Goal: Obtain resource: Download file/media

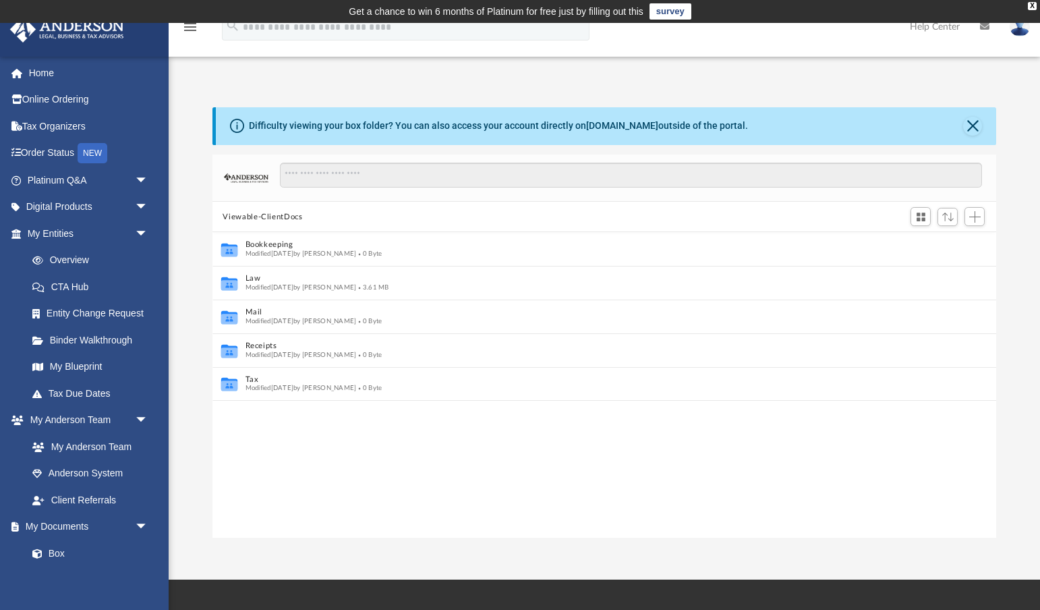
scroll to position [307, 785]
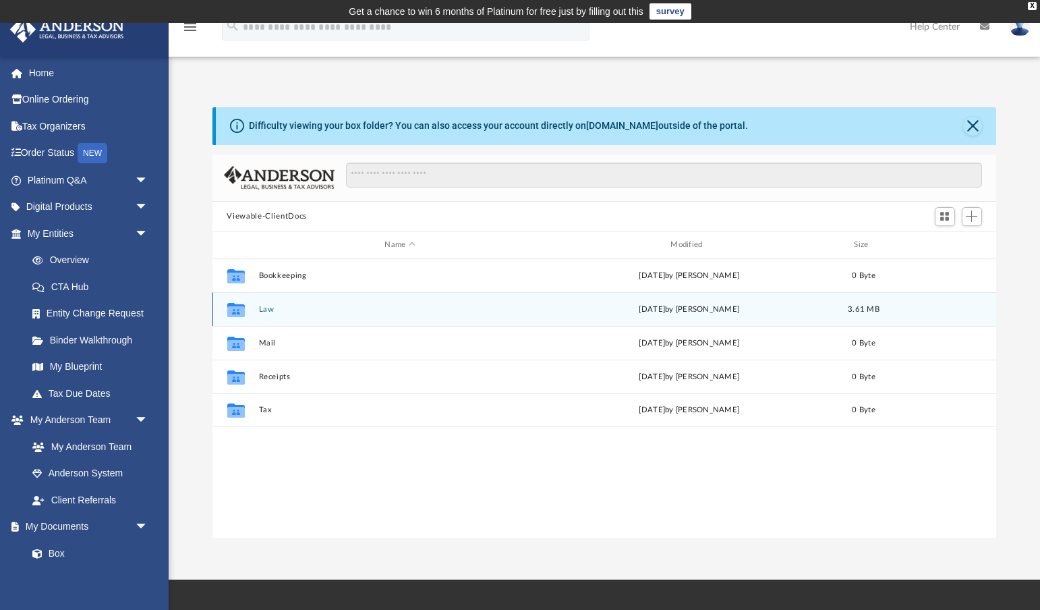
click at [267, 312] on button "Law" at bounding box center [399, 309] width 283 height 9
click at [297, 307] on button "Royal One Holdings LLC" at bounding box center [399, 309] width 283 height 9
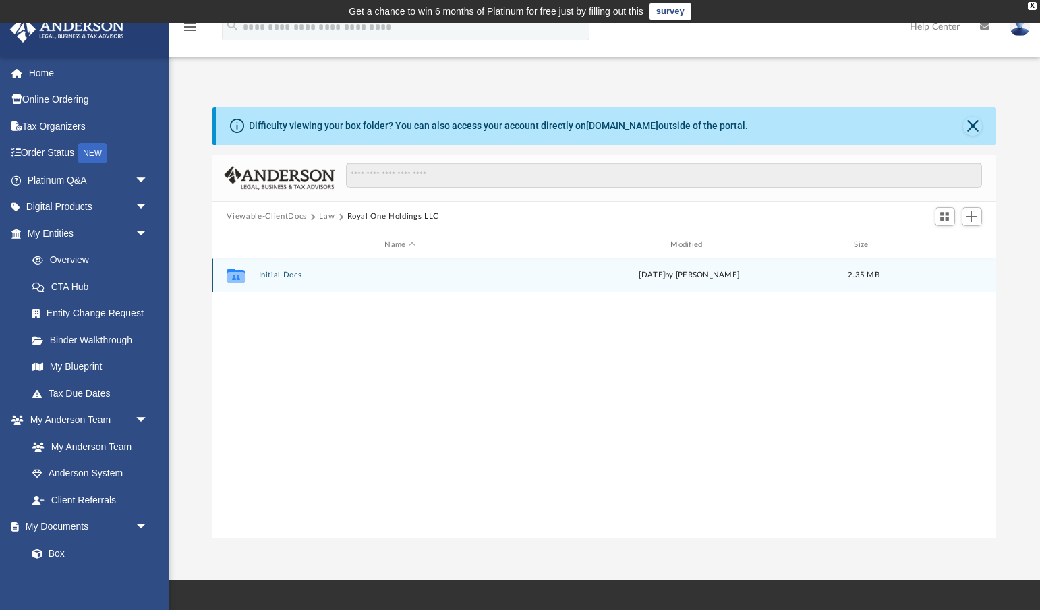
click at [298, 274] on button "Initial Docs" at bounding box center [399, 275] width 283 height 9
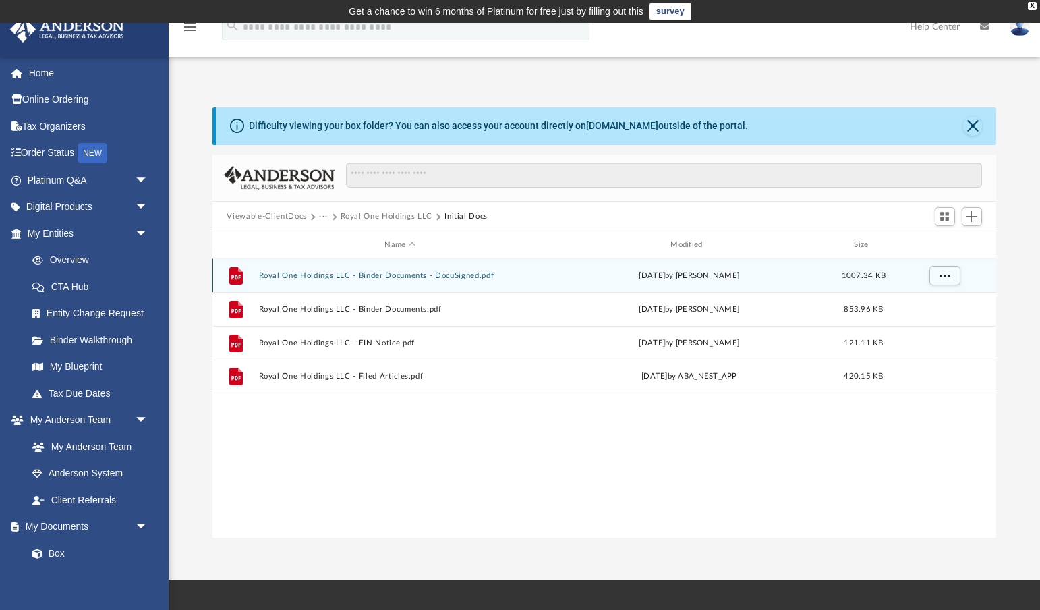
click at [412, 278] on button "Royal One Holdings LLC - Binder Documents - DocuSigned.pdf" at bounding box center [399, 275] width 283 height 9
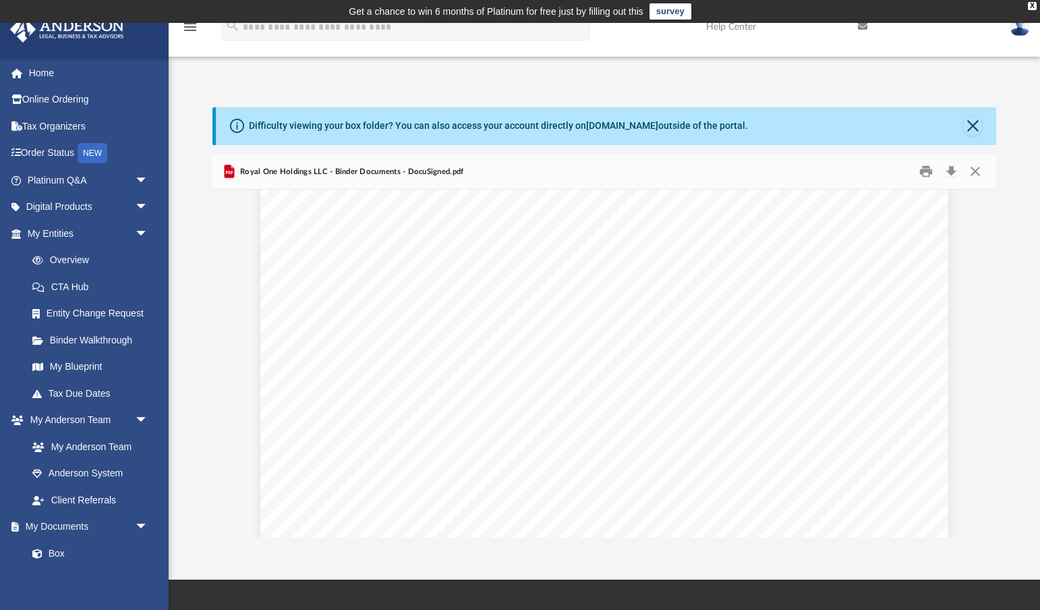
scroll to position [29382, 0]
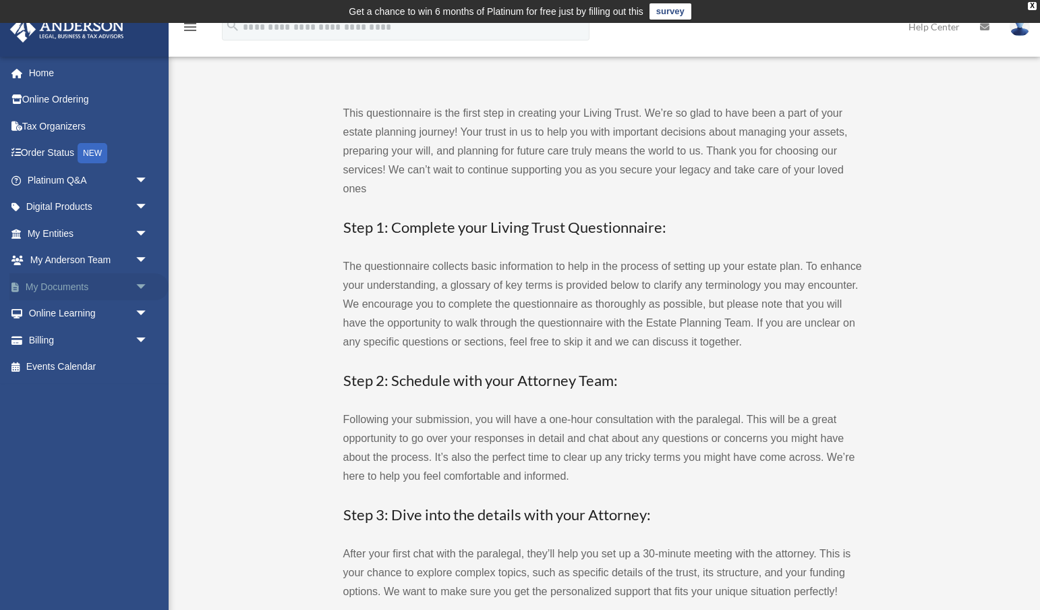
click at [92, 281] on link "My Documents arrow_drop_down" at bounding box center [88, 286] width 159 height 27
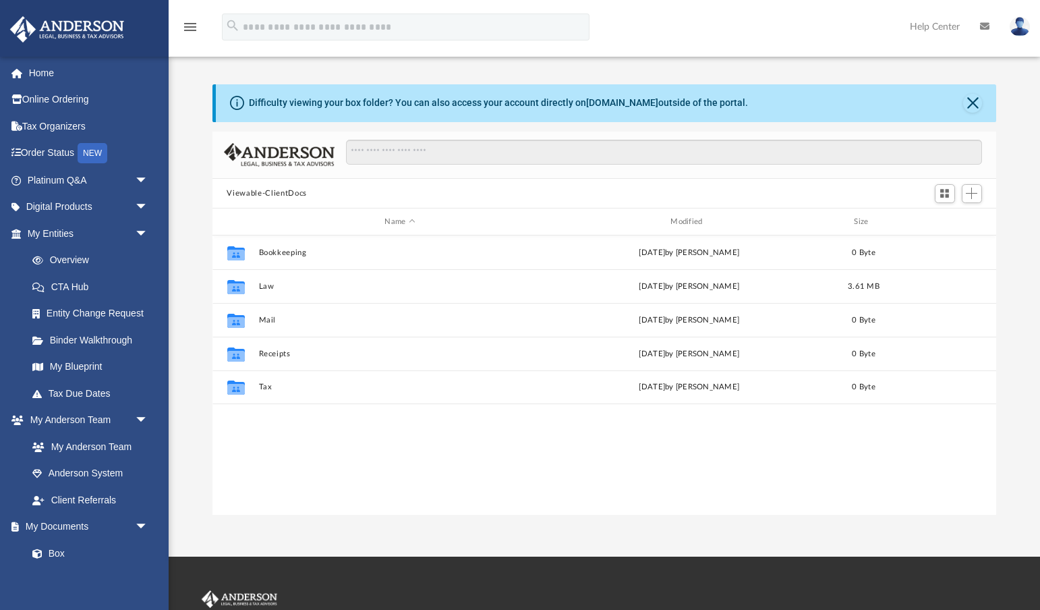
scroll to position [307, 785]
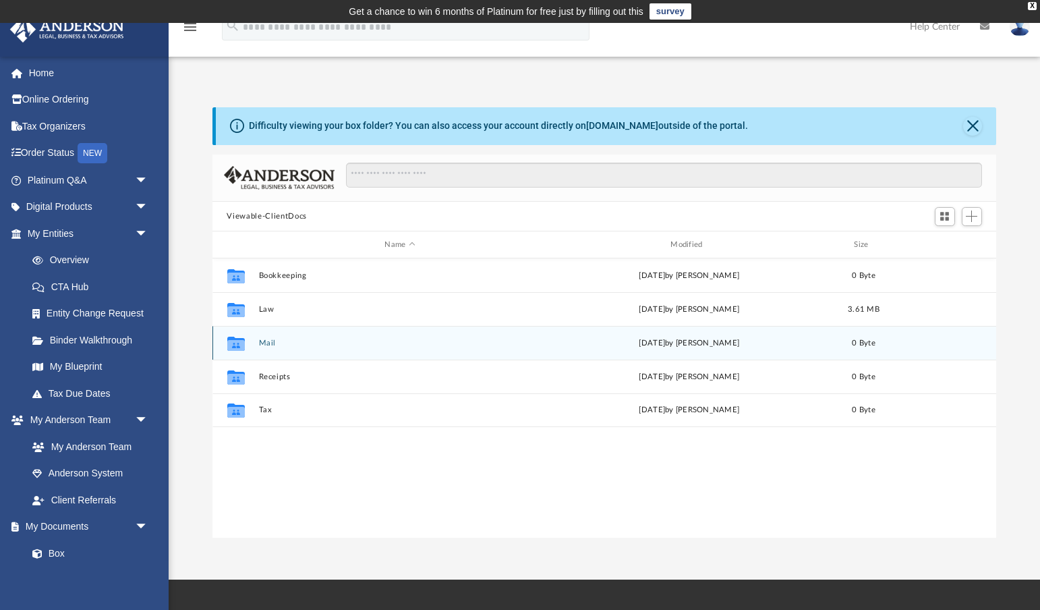
click at [266, 340] on button "Mail" at bounding box center [399, 343] width 283 height 9
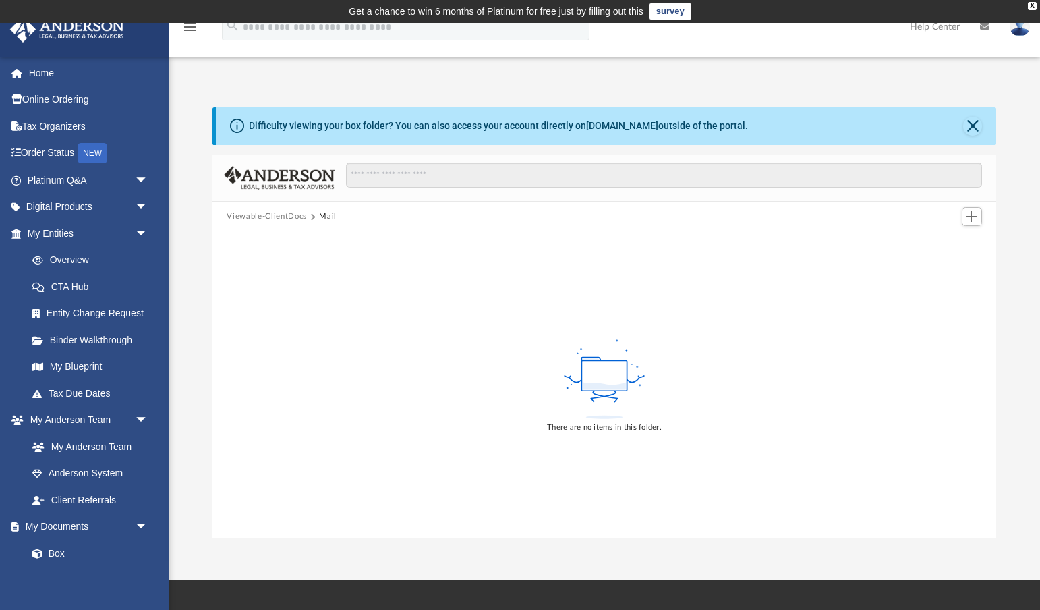
click at [289, 217] on button "Viewable-ClientDocs" at bounding box center [267, 216] width 80 height 12
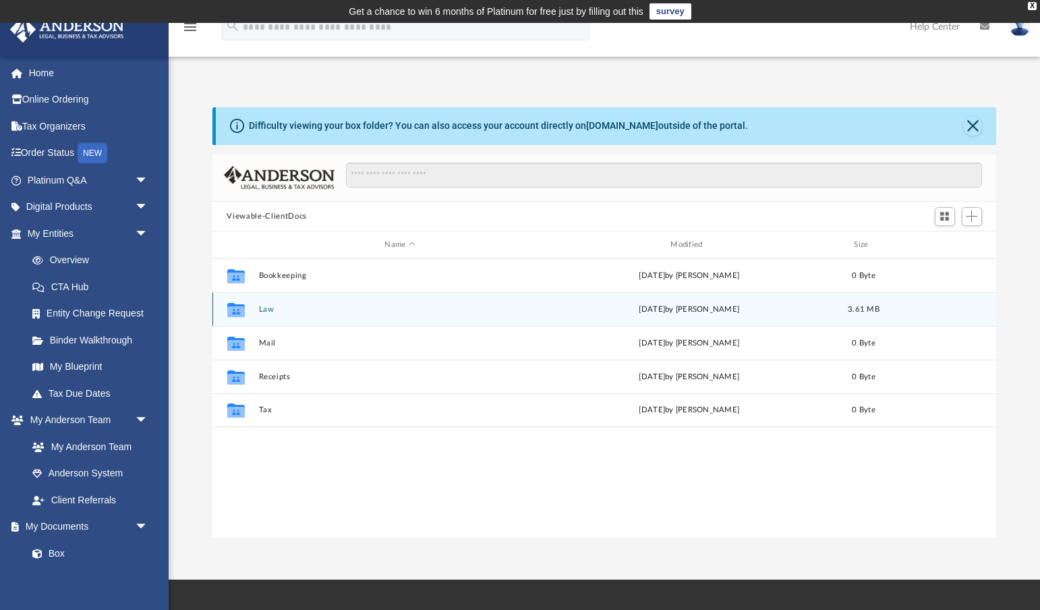
click at [266, 310] on button "Law" at bounding box center [399, 309] width 283 height 9
click at [338, 306] on button "Royal One Holdings LLC" at bounding box center [399, 309] width 283 height 9
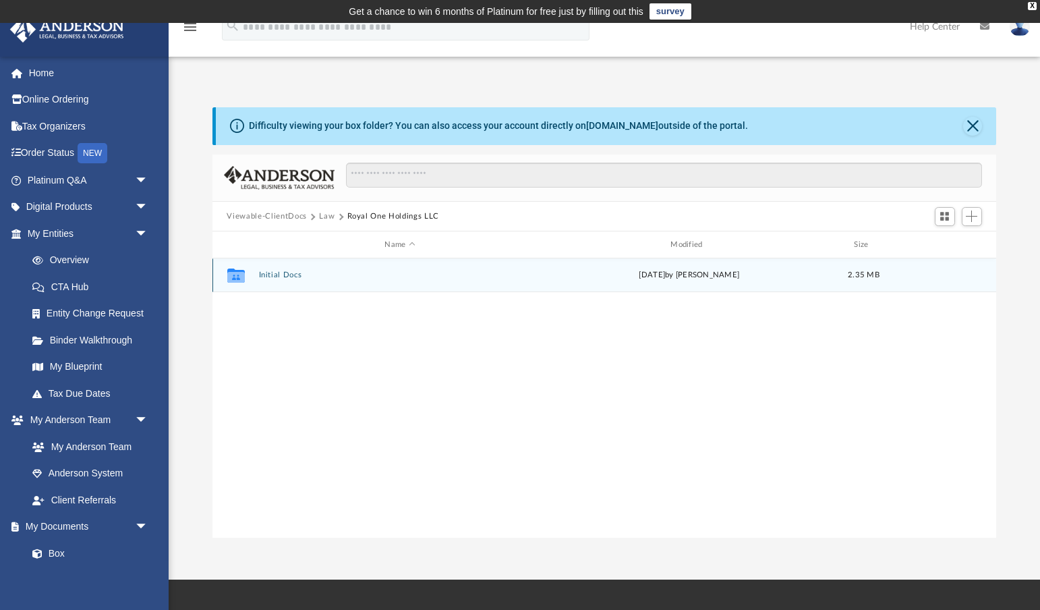
click at [295, 277] on button "Initial Docs" at bounding box center [399, 275] width 283 height 9
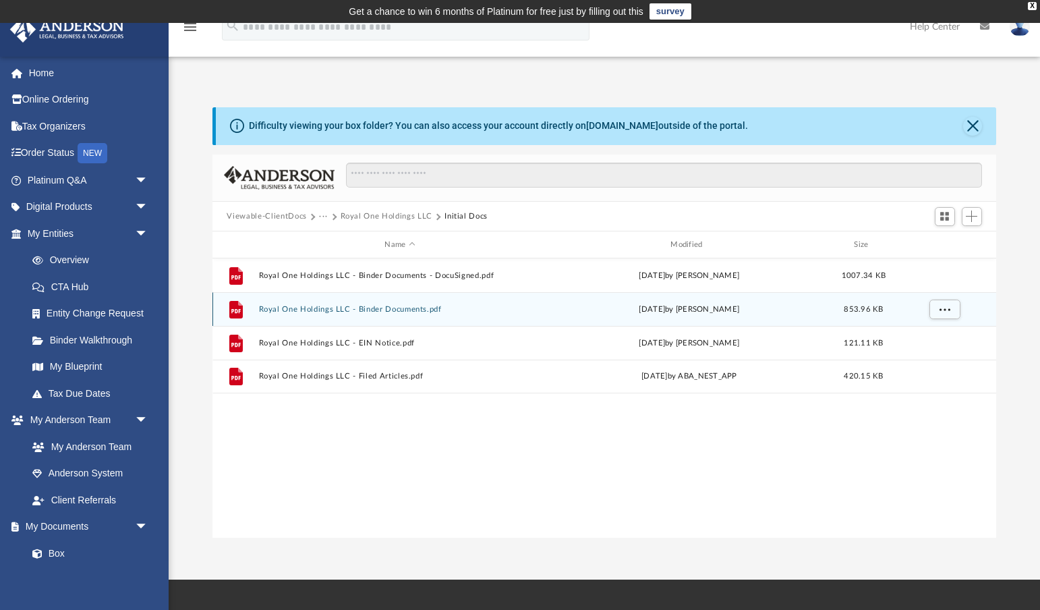
click at [329, 309] on button "Royal One Holdings LLC - Binder Documents.pdf" at bounding box center [399, 309] width 283 height 9
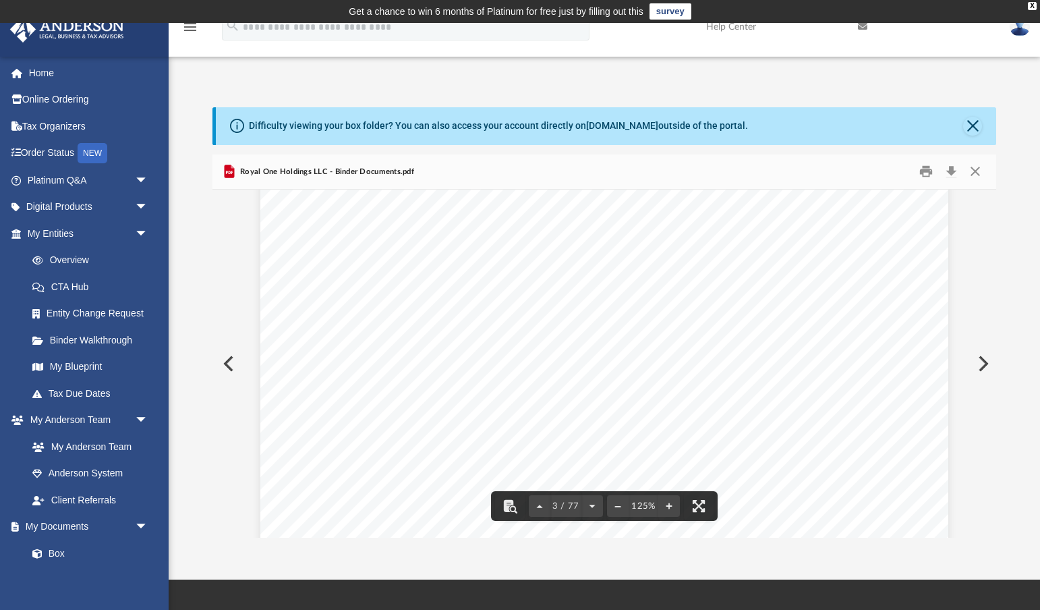
scroll to position [2282, 0]
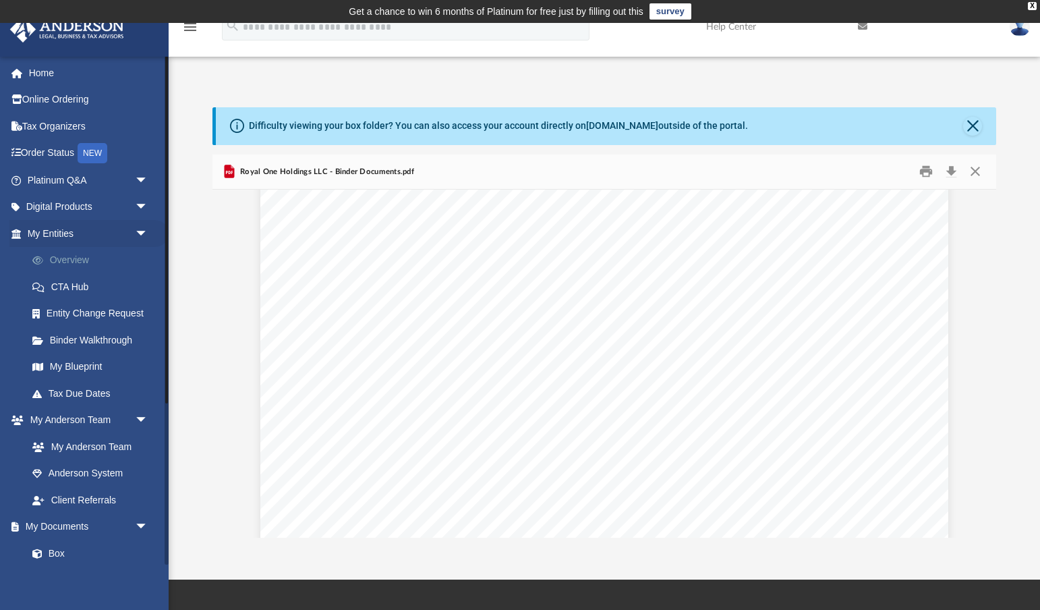
click at [70, 255] on link "Overview" at bounding box center [94, 260] width 150 height 27
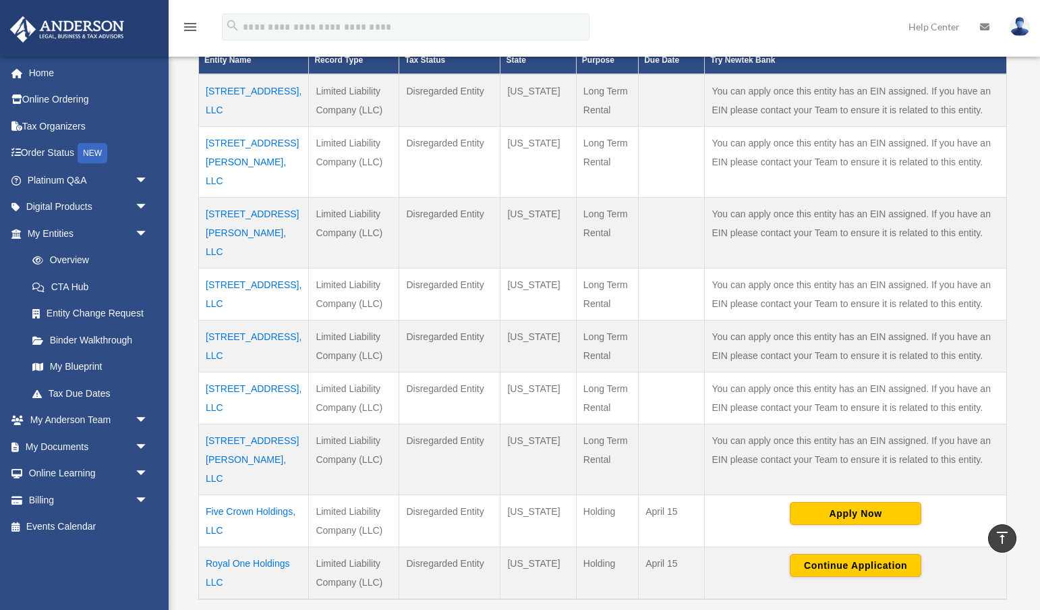
scroll to position [348, 0]
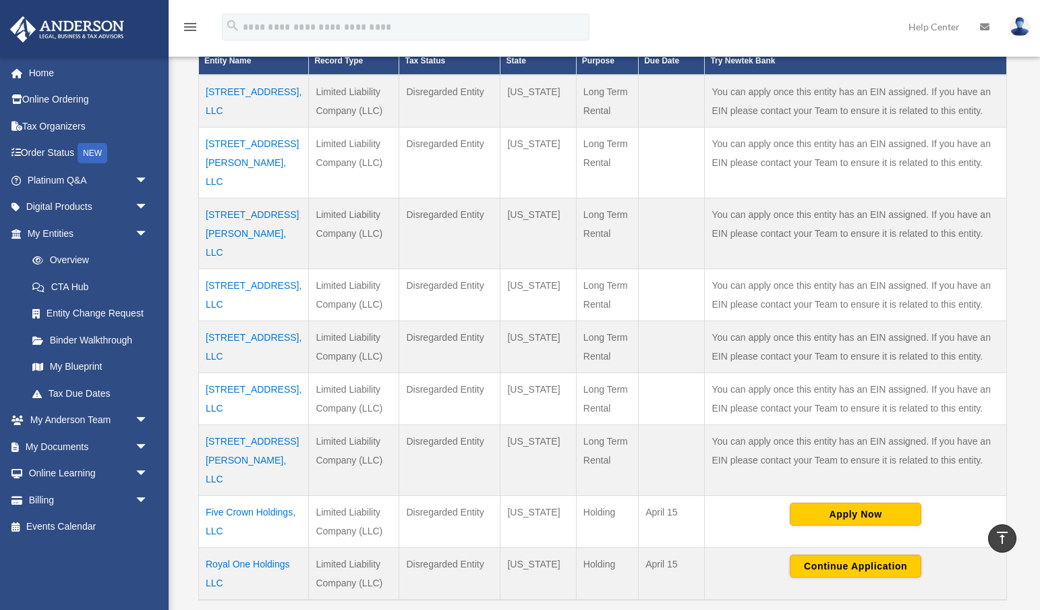
click at [238, 547] on td "Royal One Holdings LLC" at bounding box center [254, 573] width 110 height 53
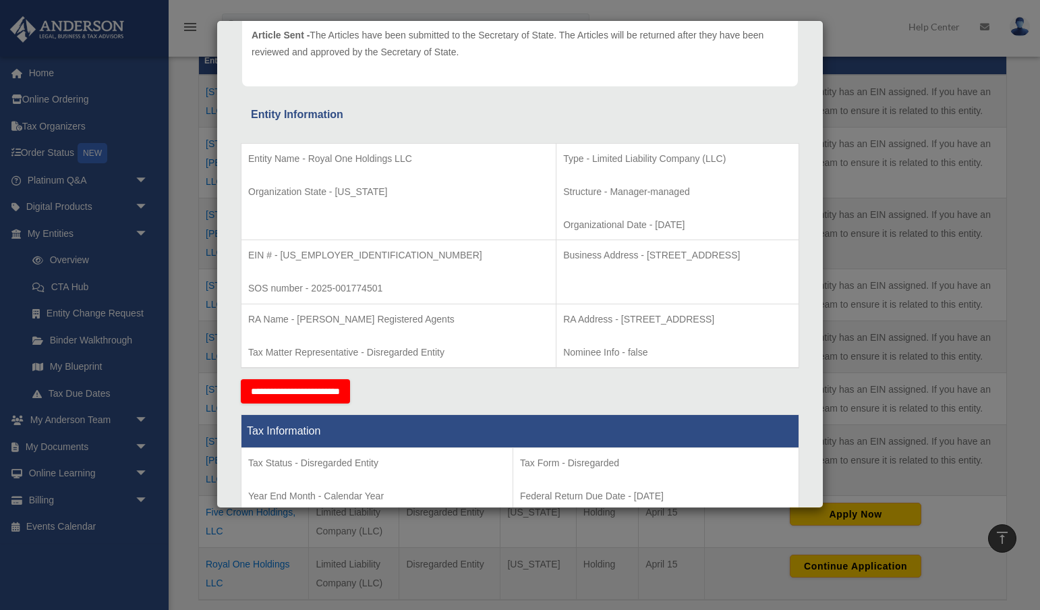
scroll to position [3, 0]
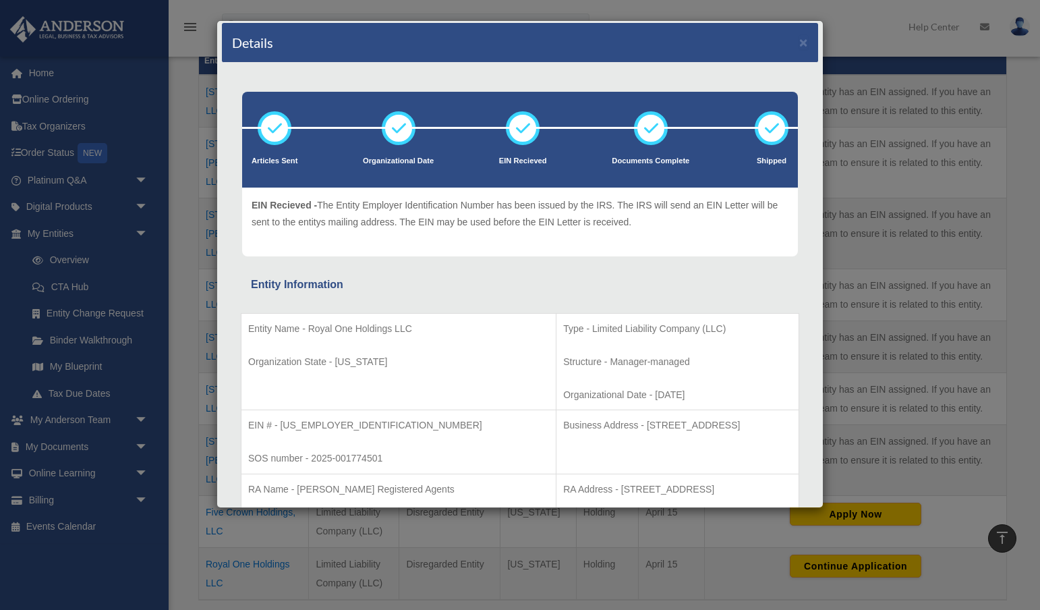
click at [521, 130] on icon at bounding box center [523, 128] width 40 height 40
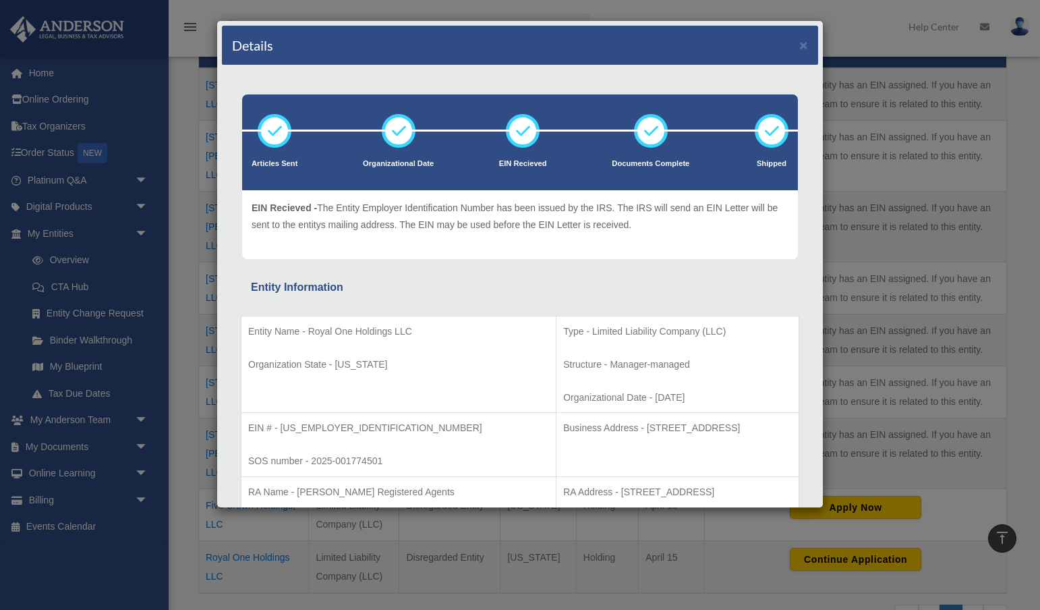
scroll to position [0, 0]
click at [807, 43] on button "×" at bounding box center [803, 45] width 9 height 14
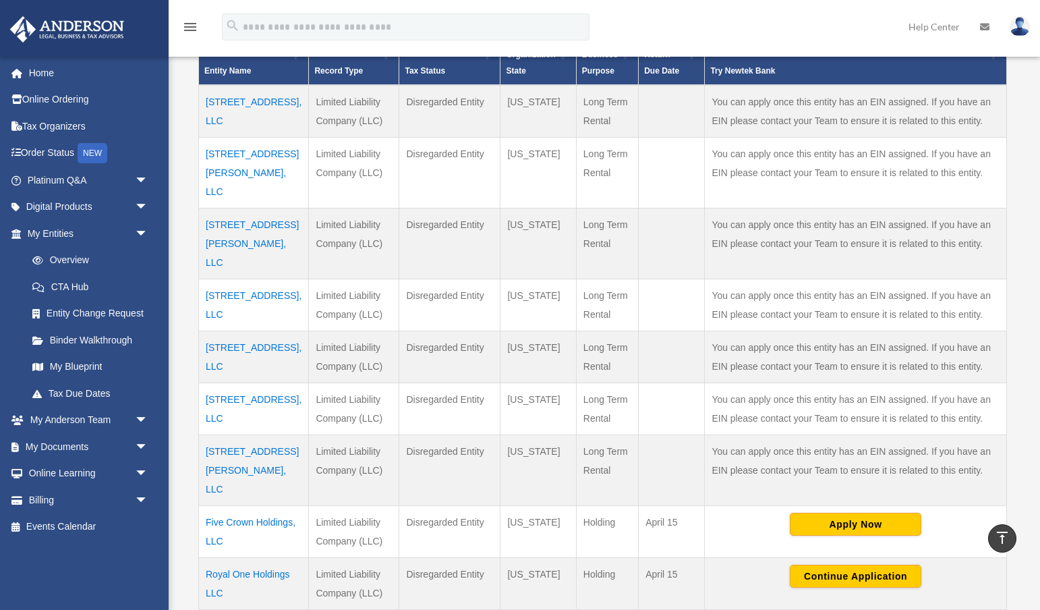
scroll to position [327, 0]
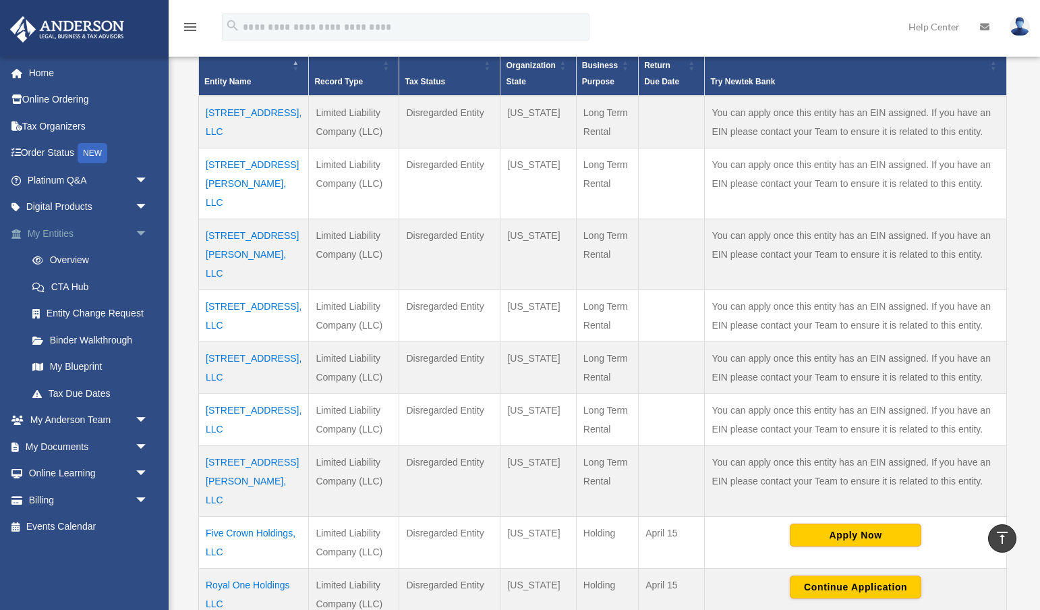
click at [135, 229] on span "arrow_drop_down" at bounding box center [148, 234] width 27 height 28
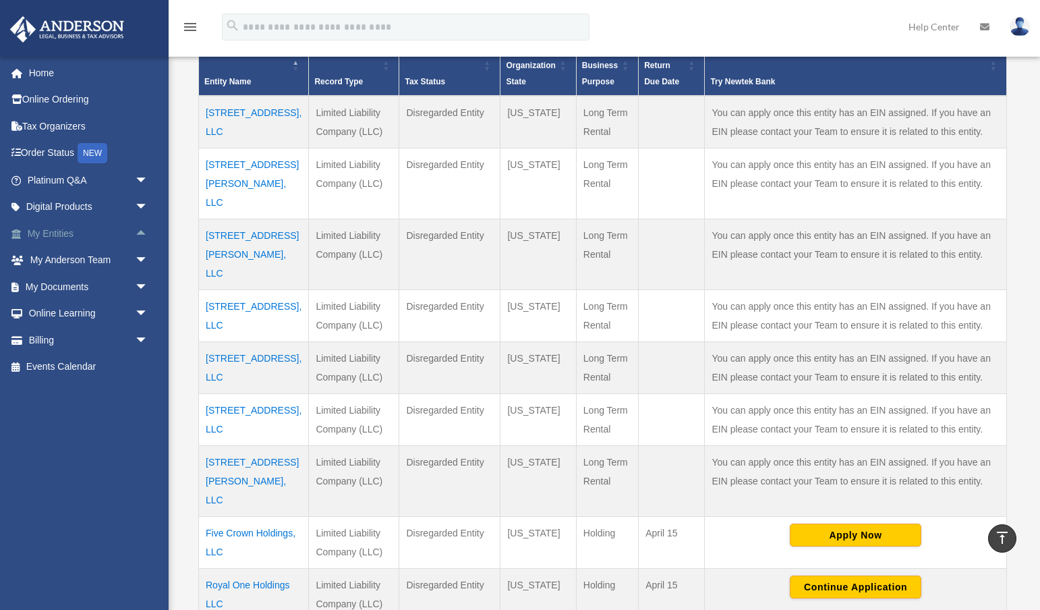
click at [135, 229] on span "arrow_drop_up" at bounding box center [148, 234] width 27 height 28
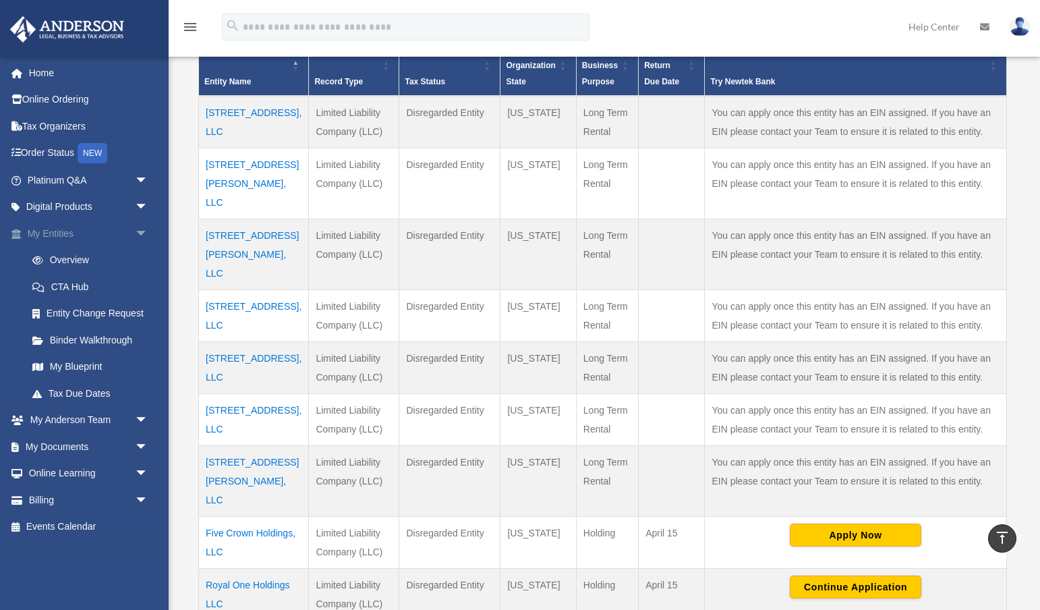
click at [135, 229] on span "arrow_drop_down" at bounding box center [148, 234] width 27 height 28
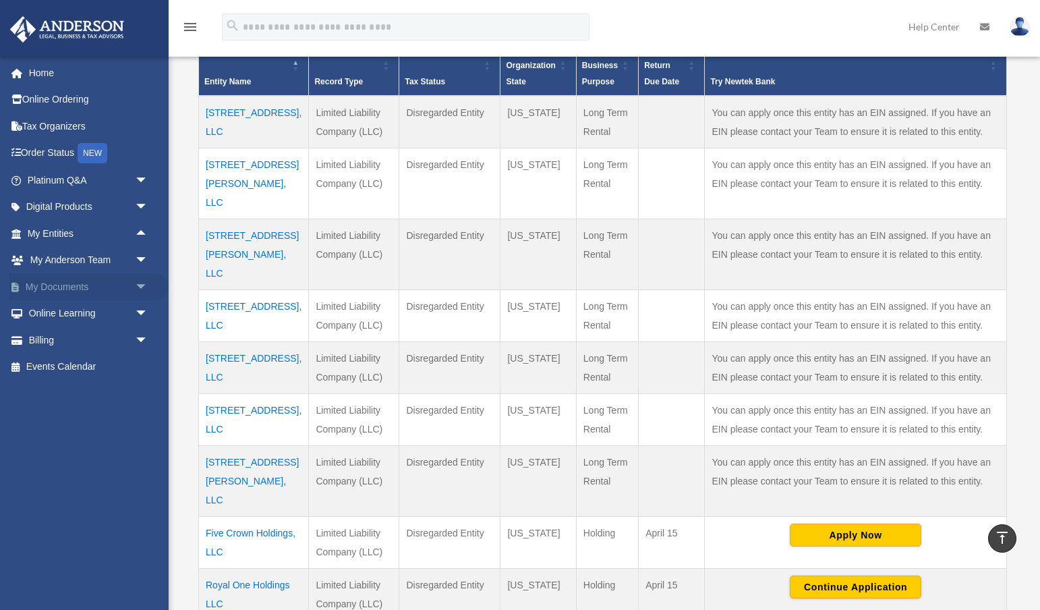
click at [142, 289] on span "arrow_drop_down" at bounding box center [148, 287] width 27 height 28
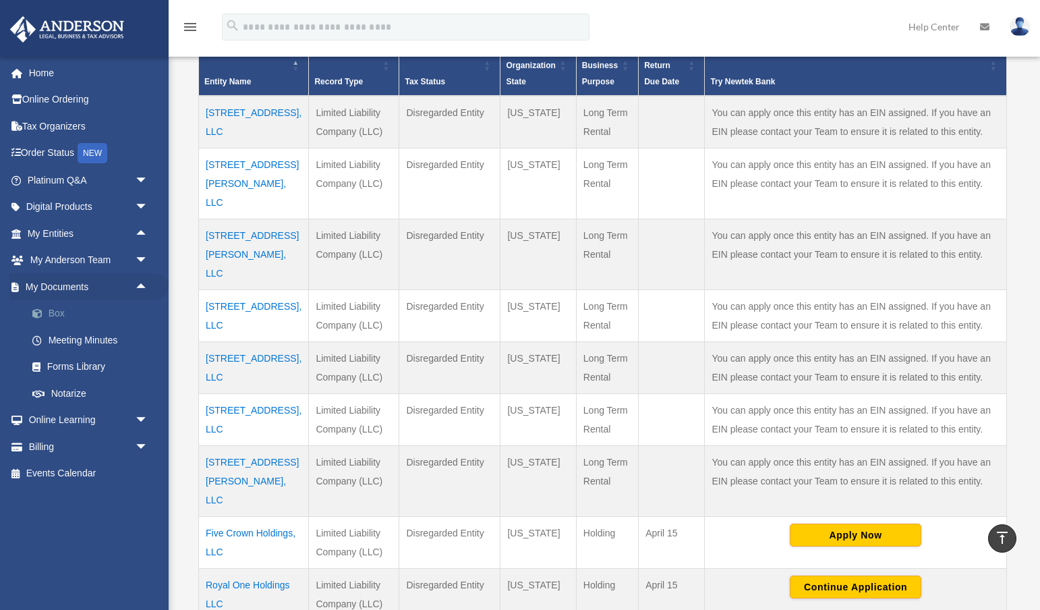
click at [62, 309] on link "Box" at bounding box center [94, 313] width 150 height 27
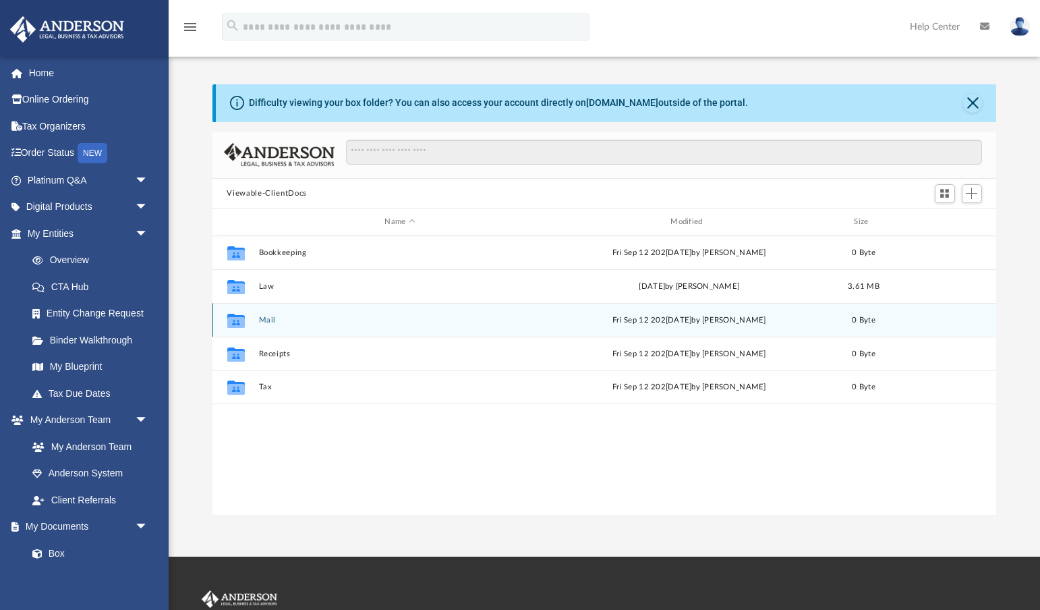
scroll to position [307, 785]
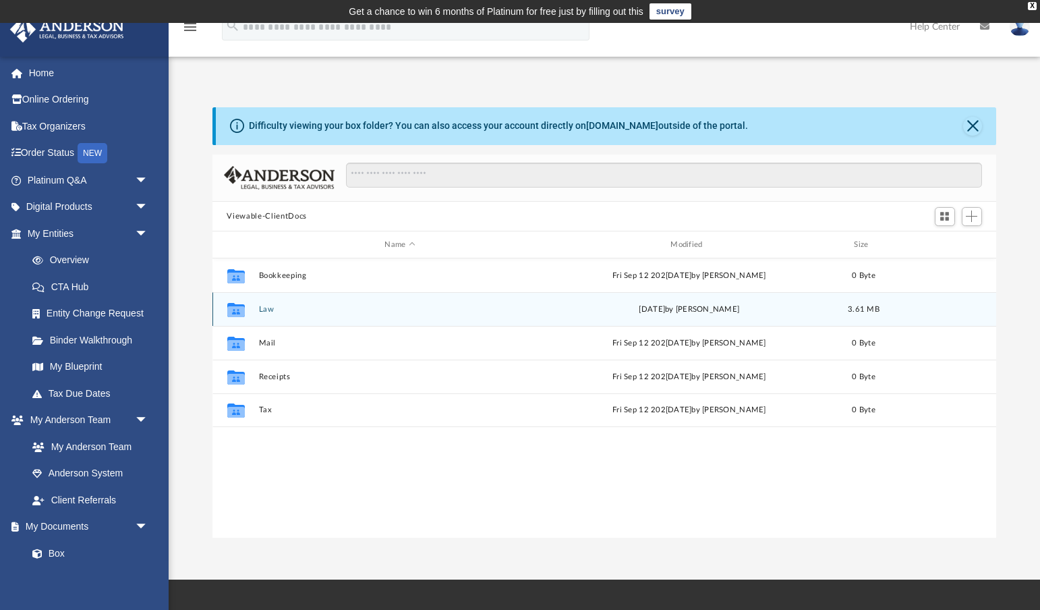
click at [263, 308] on button "Law" at bounding box center [399, 309] width 283 height 9
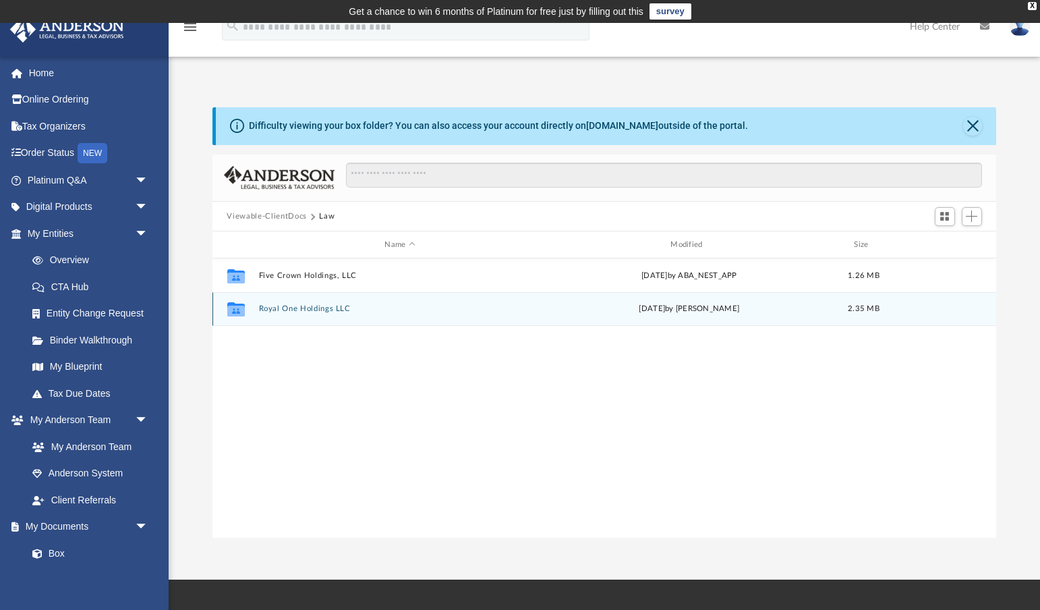
click at [308, 309] on button "Royal One Holdings LLC" at bounding box center [399, 309] width 283 height 9
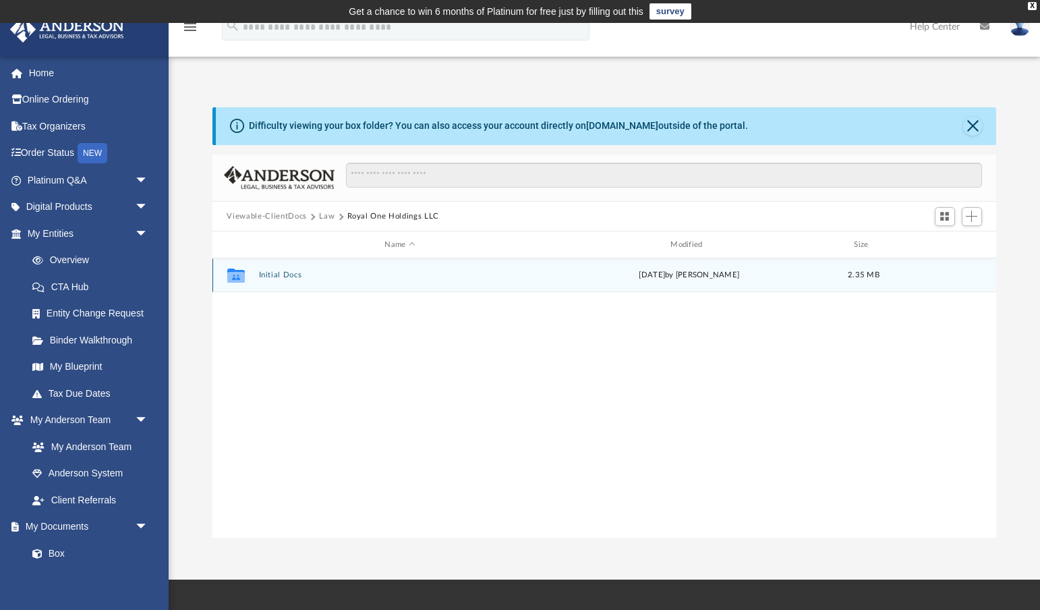
click at [285, 274] on button "Initial Docs" at bounding box center [399, 275] width 283 height 9
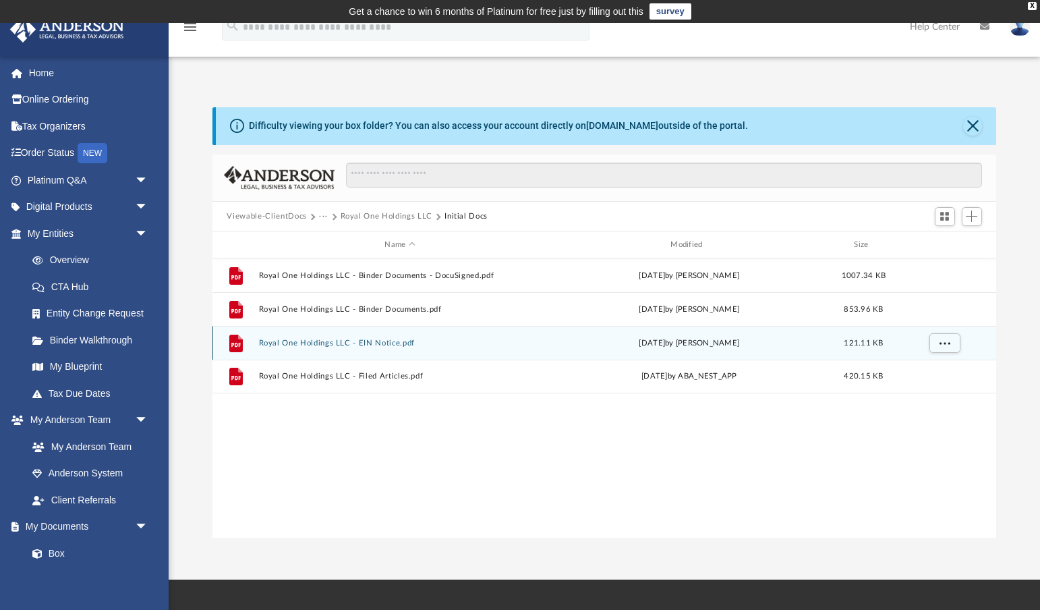
click at [358, 345] on button "Royal One Holdings LLC - EIN Notice.pdf" at bounding box center [399, 343] width 283 height 9
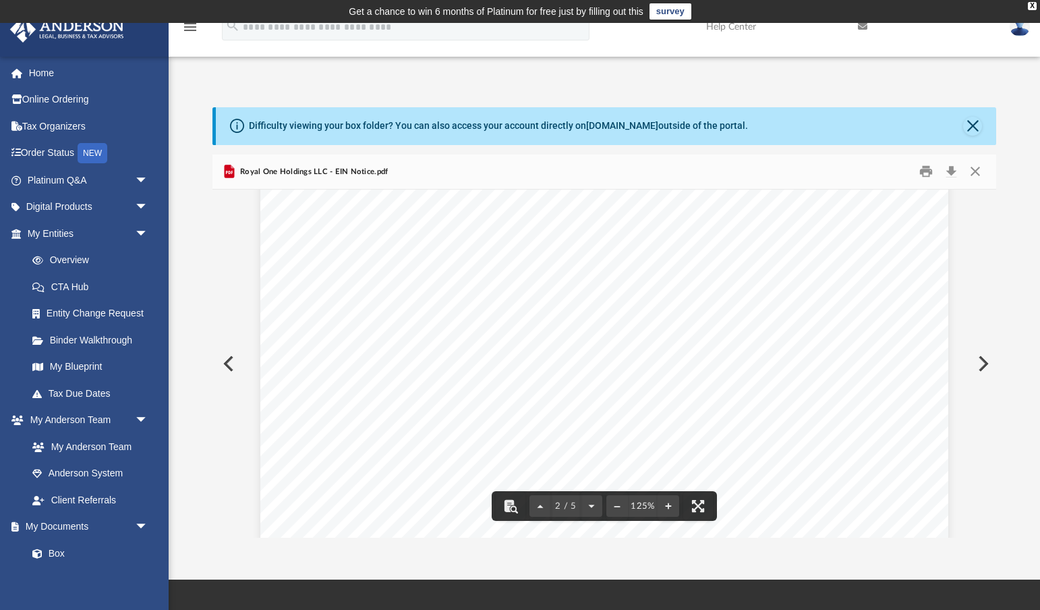
scroll to position [1193, 0]
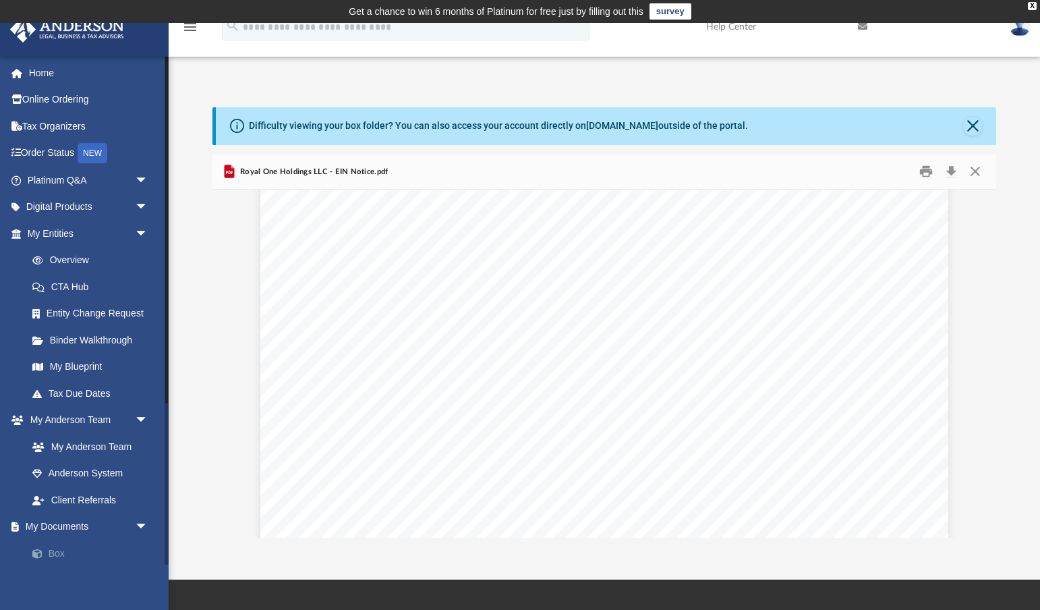
click at [64, 548] on link "Box" at bounding box center [94, 553] width 150 height 27
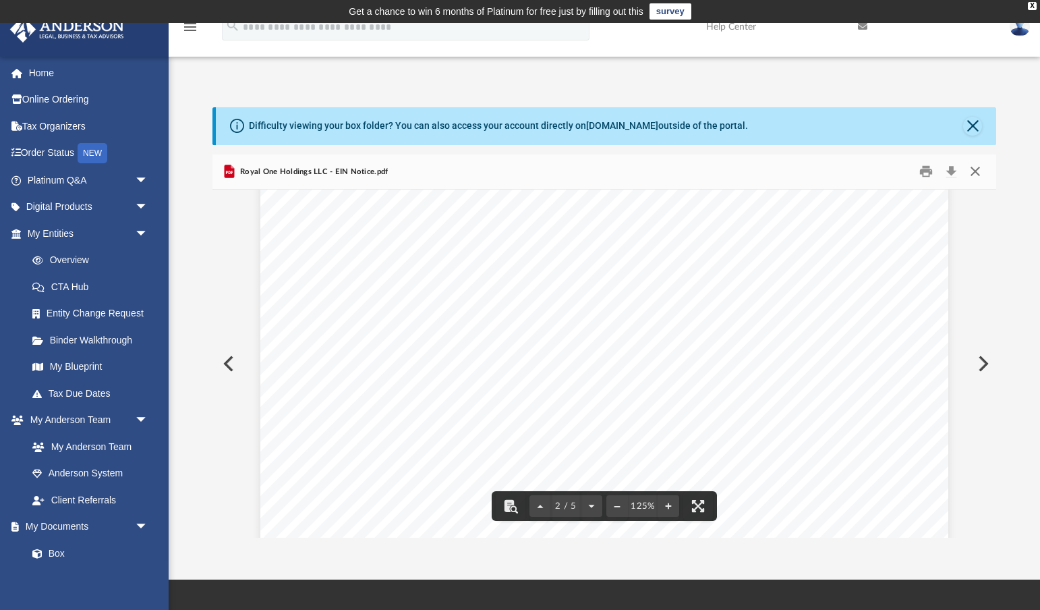
click at [977, 175] on button "Close" at bounding box center [975, 171] width 24 height 21
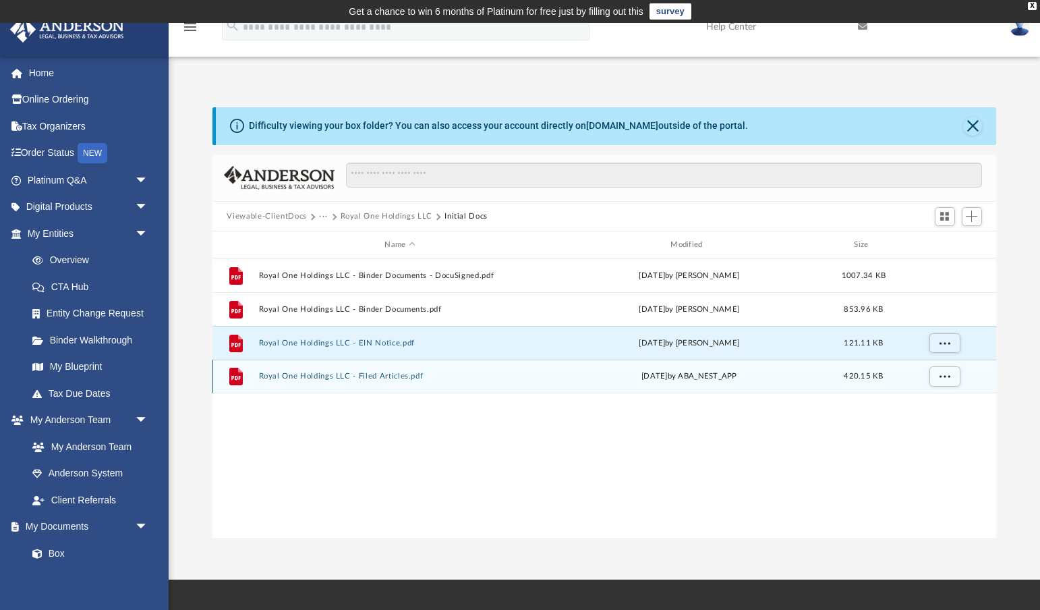
click at [393, 374] on button "Royal One Holdings LLC - Filed Articles.pdf" at bounding box center [399, 376] width 283 height 9
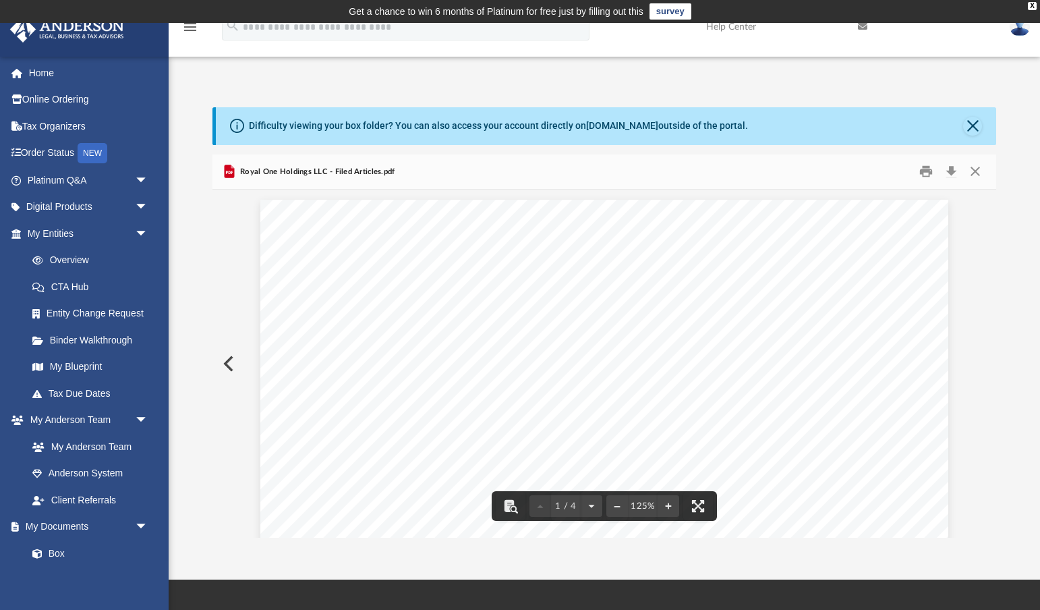
scroll to position [0, 0]
click at [977, 172] on button "Close" at bounding box center [975, 171] width 24 height 21
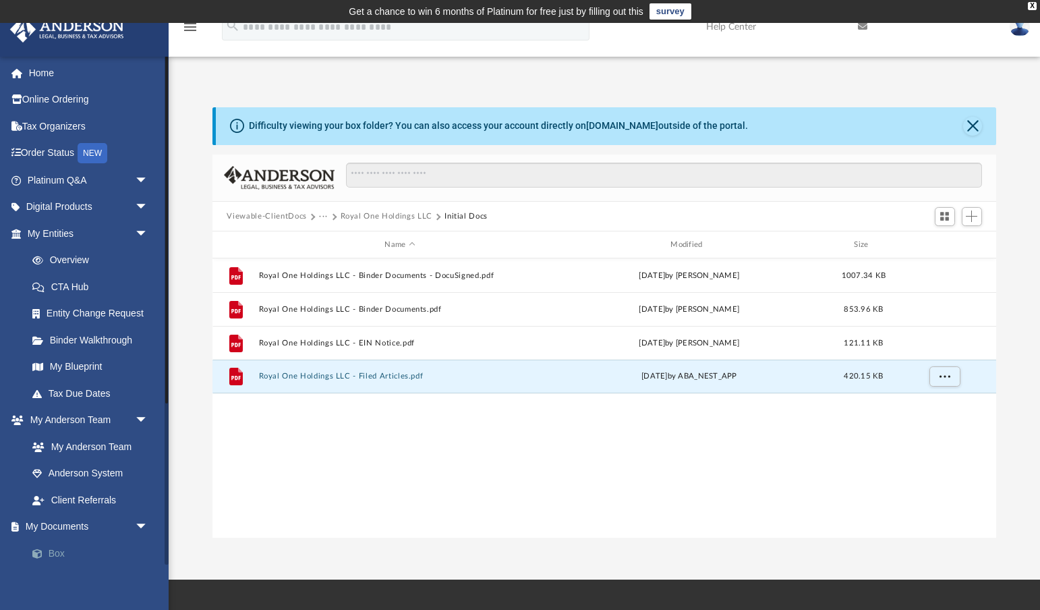
click at [59, 549] on link "Box" at bounding box center [94, 553] width 150 height 27
click at [61, 542] on link "Box" at bounding box center [94, 553] width 150 height 27
click at [380, 217] on button "Royal One Holdings LLC" at bounding box center [387, 216] width 92 height 12
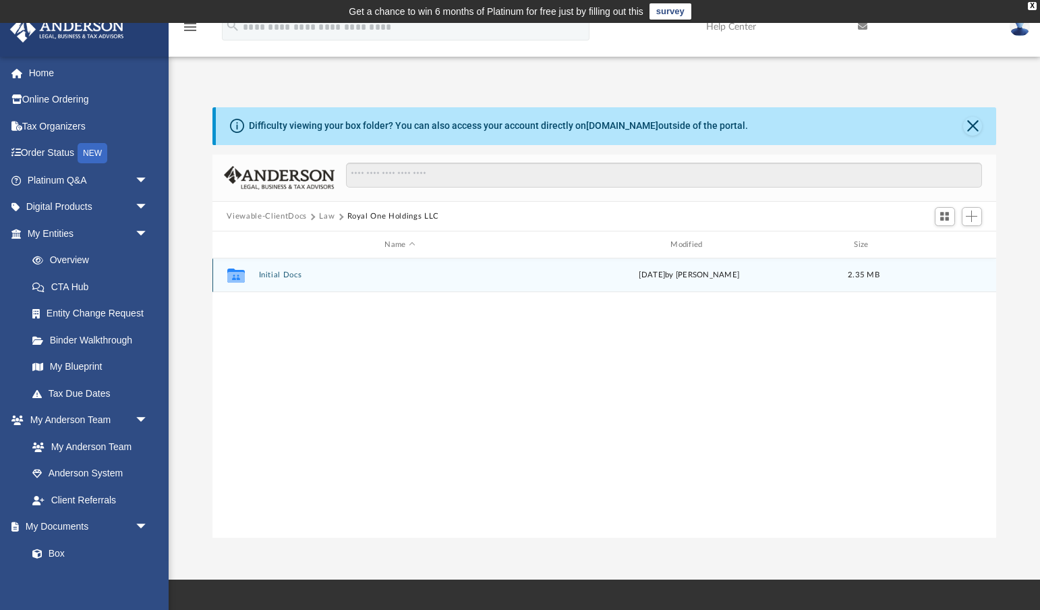
click at [275, 277] on button "Initial Docs" at bounding box center [399, 275] width 283 height 9
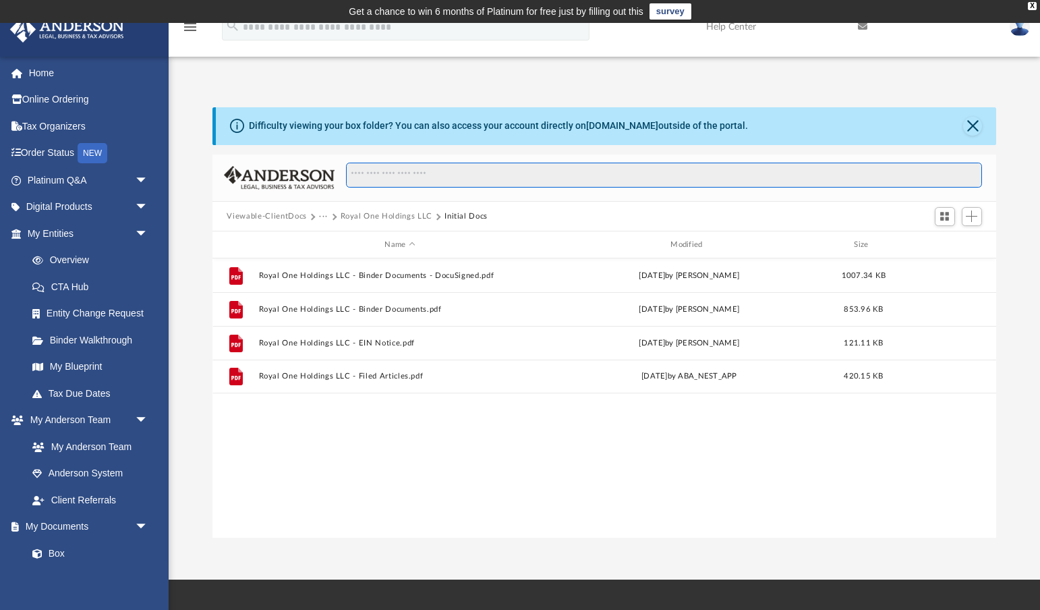
click at [479, 172] on input "Search files and folders" at bounding box center [664, 176] width 636 height 26
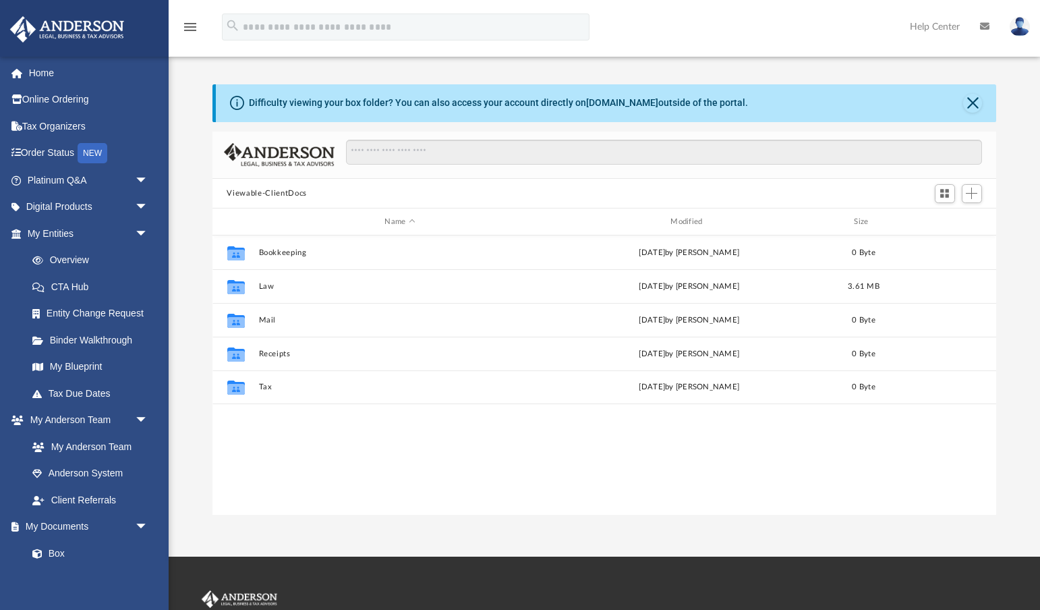
scroll to position [1, 1]
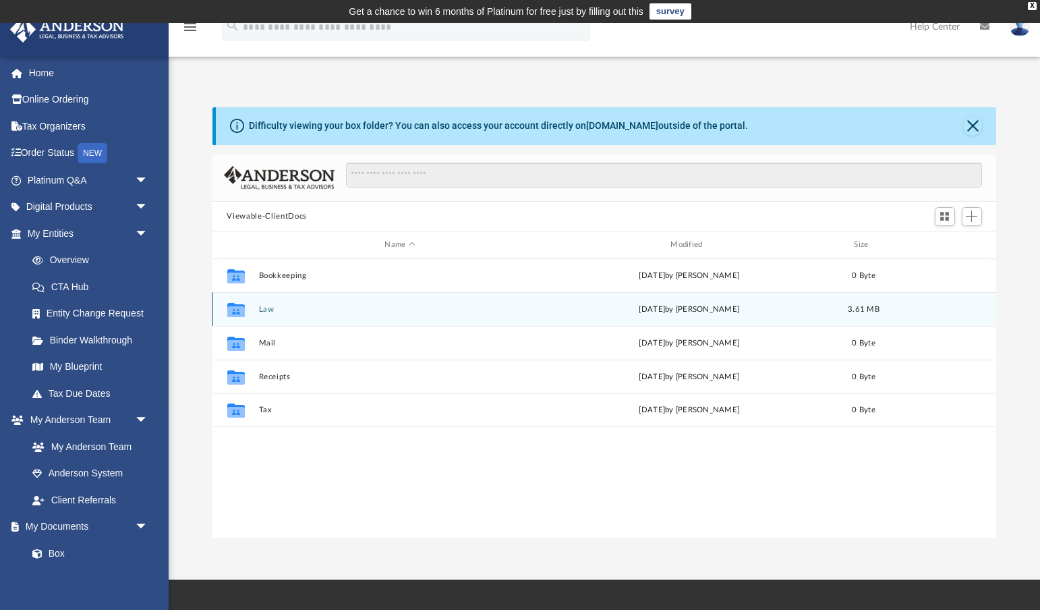
click at [264, 306] on button "Law" at bounding box center [399, 309] width 283 height 9
click at [329, 310] on button "Royal One Holdings LLC" at bounding box center [399, 309] width 283 height 9
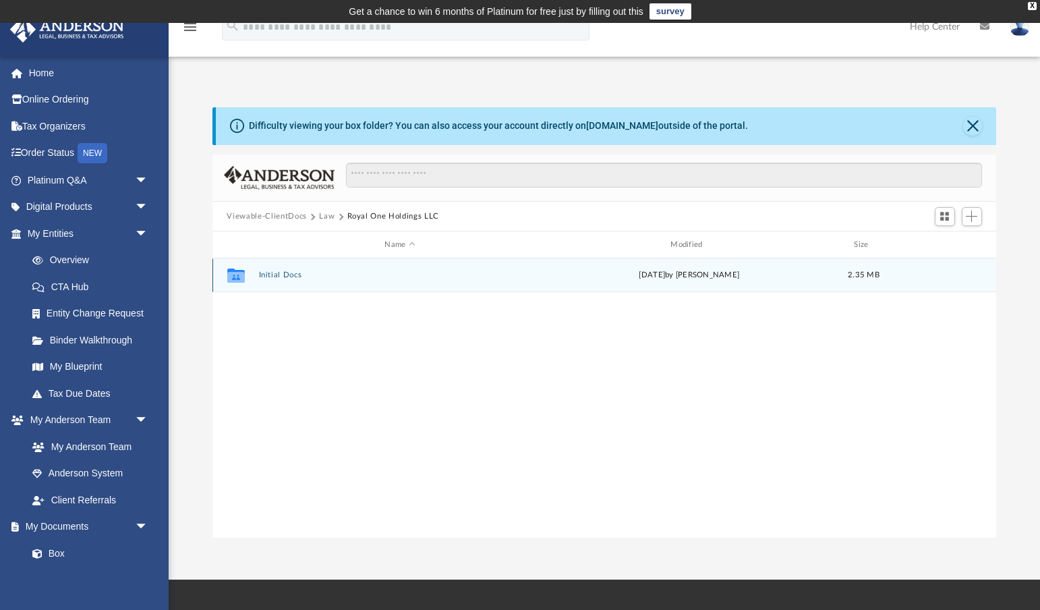
click at [274, 274] on button "Initial Docs" at bounding box center [399, 275] width 283 height 9
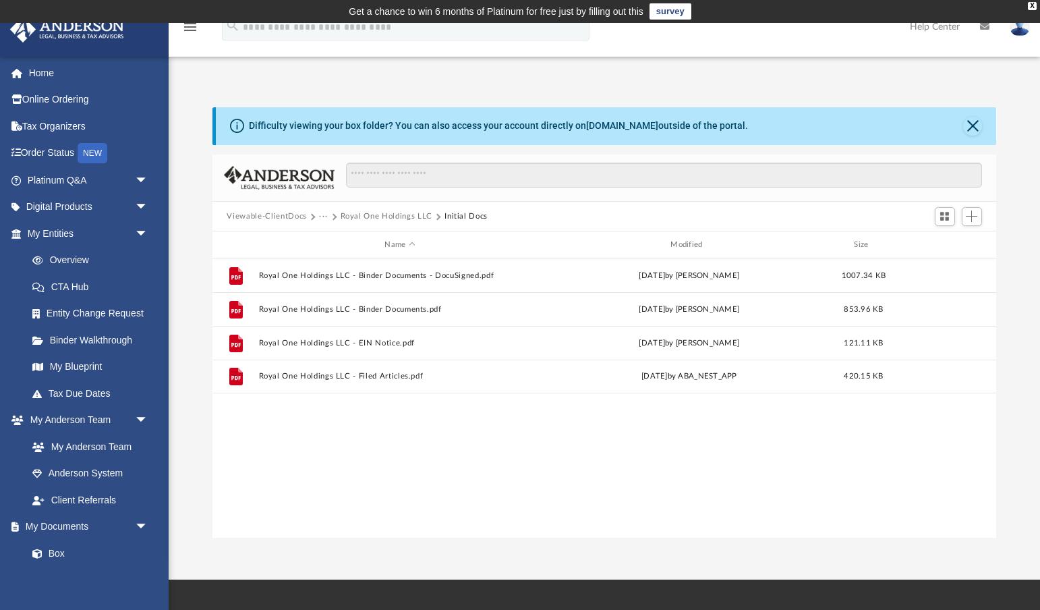
click at [338, 216] on span "···" at bounding box center [329, 216] width 21 height 12
click at [322, 215] on button "···" at bounding box center [323, 216] width 9 height 12
click at [329, 237] on li "Law" at bounding box center [335, 240] width 16 height 14
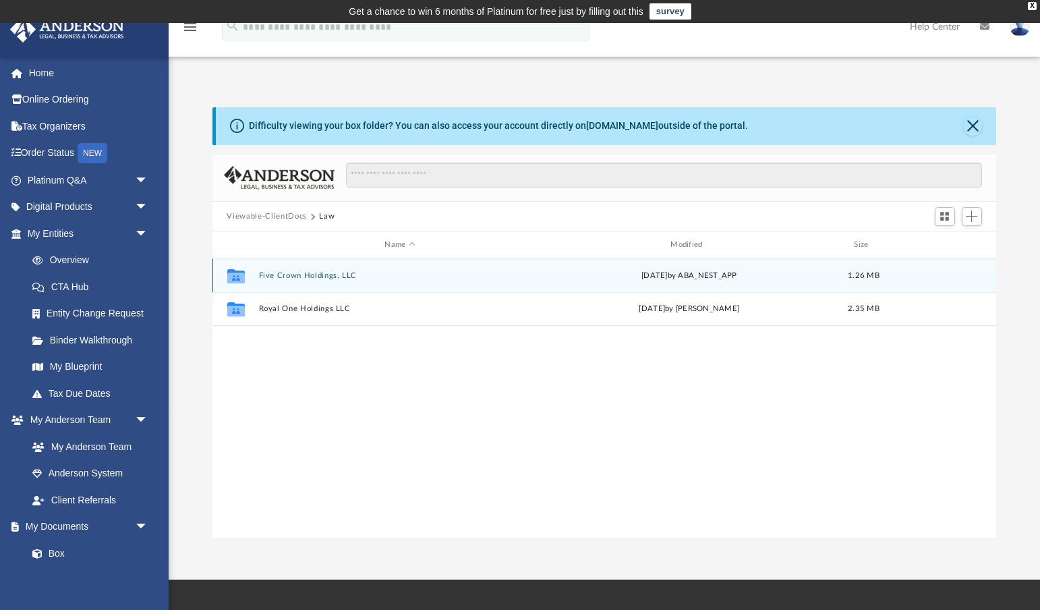
click at [326, 275] on button "Five Crown Holdings, LLC" at bounding box center [399, 275] width 283 height 9
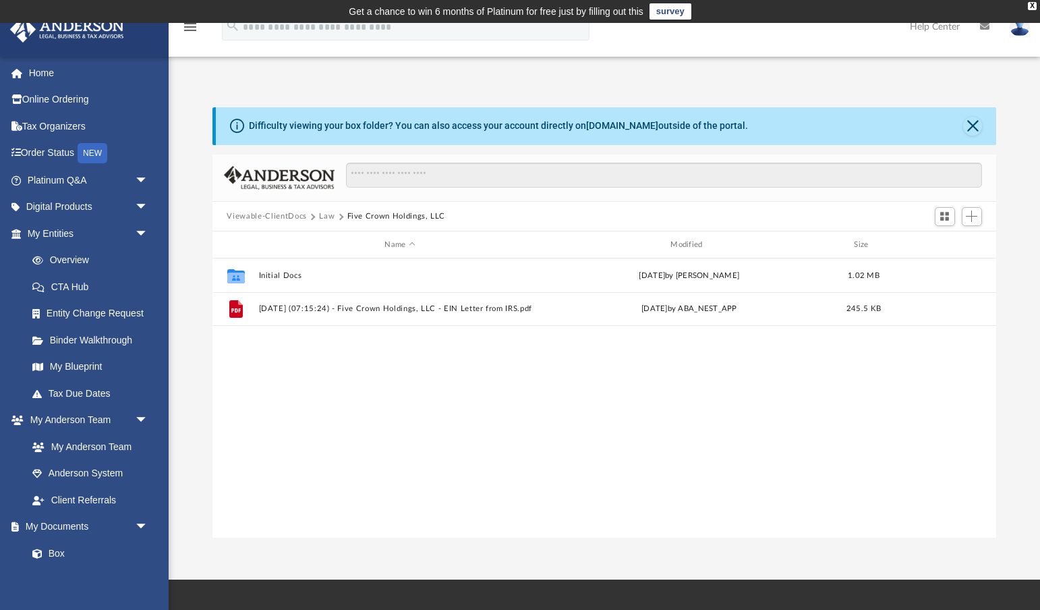
click at [327, 215] on button "Law" at bounding box center [327, 216] width 16 height 12
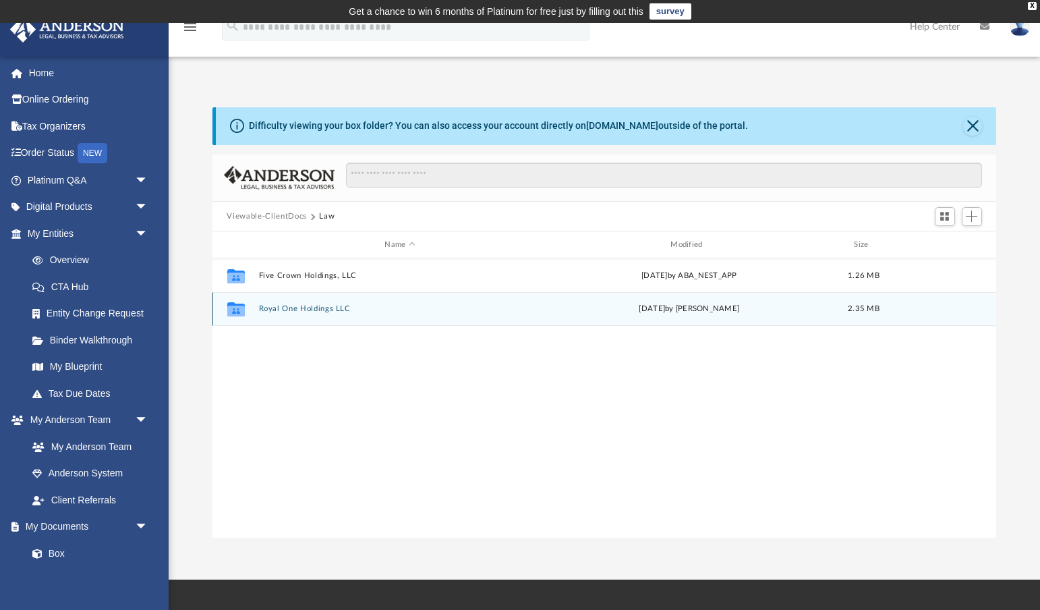
click at [315, 309] on button "Royal One Holdings LLC" at bounding box center [399, 309] width 283 height 9
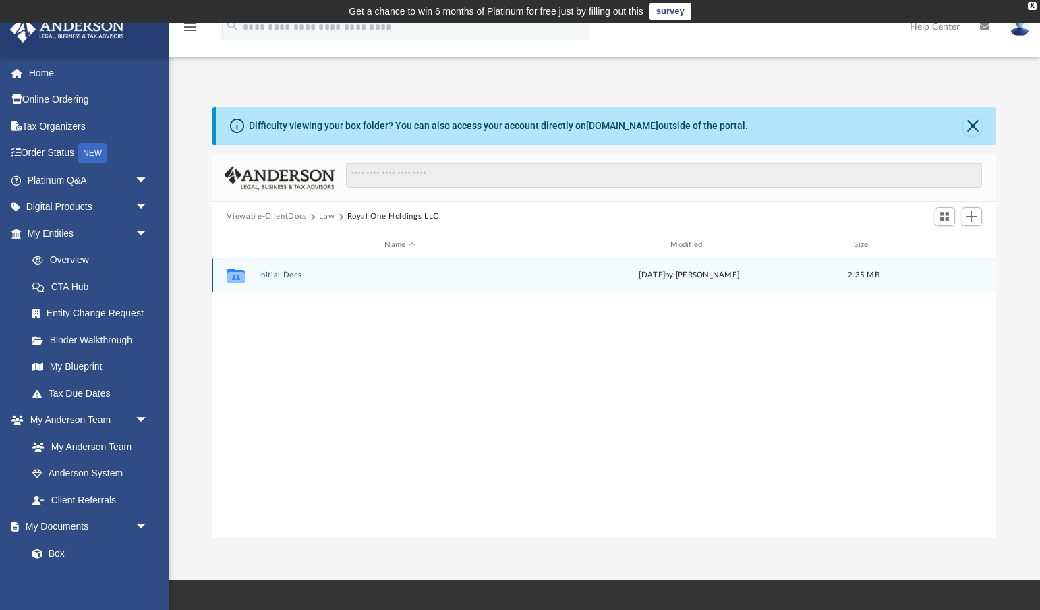
click at [281, 274] on button "Initial Docs" at bounding box center [399, 275] width 283 height 9
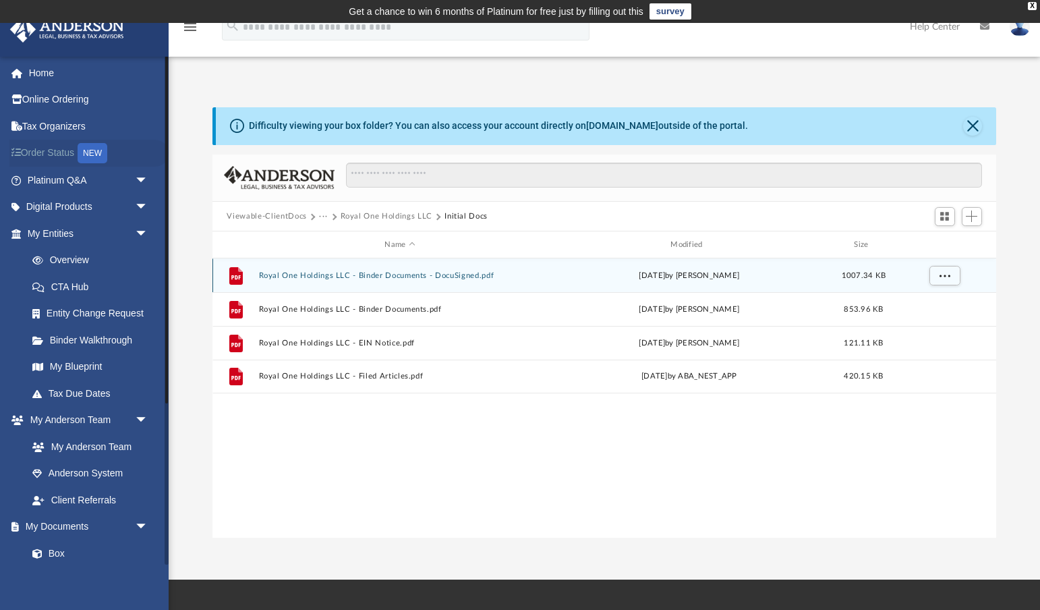
scroll to position [0, 0]
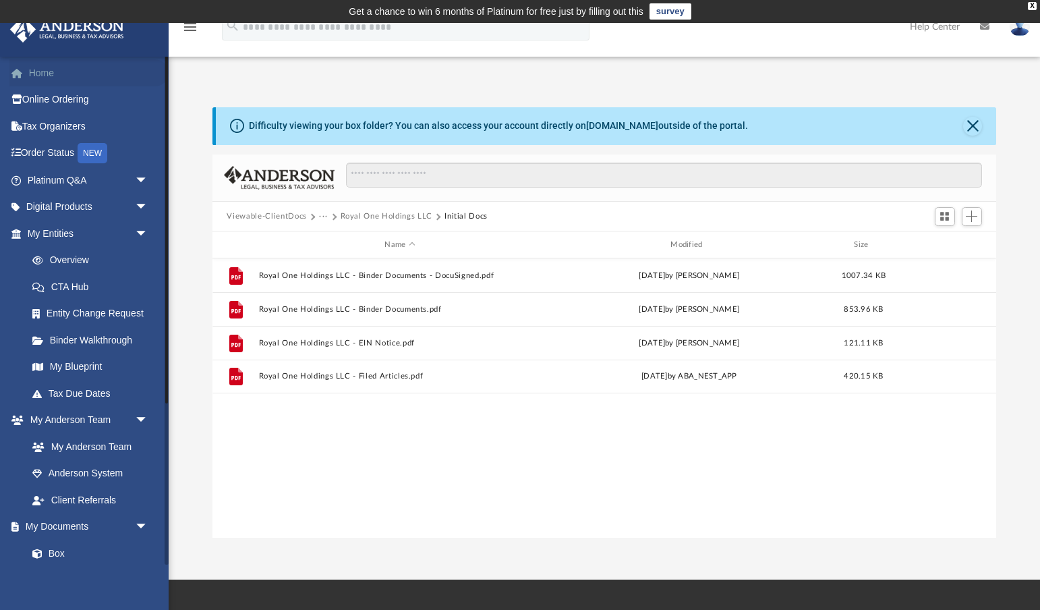
click at [34, 67] on link "Home" at bounding box center [88, 72] width 159 height 27
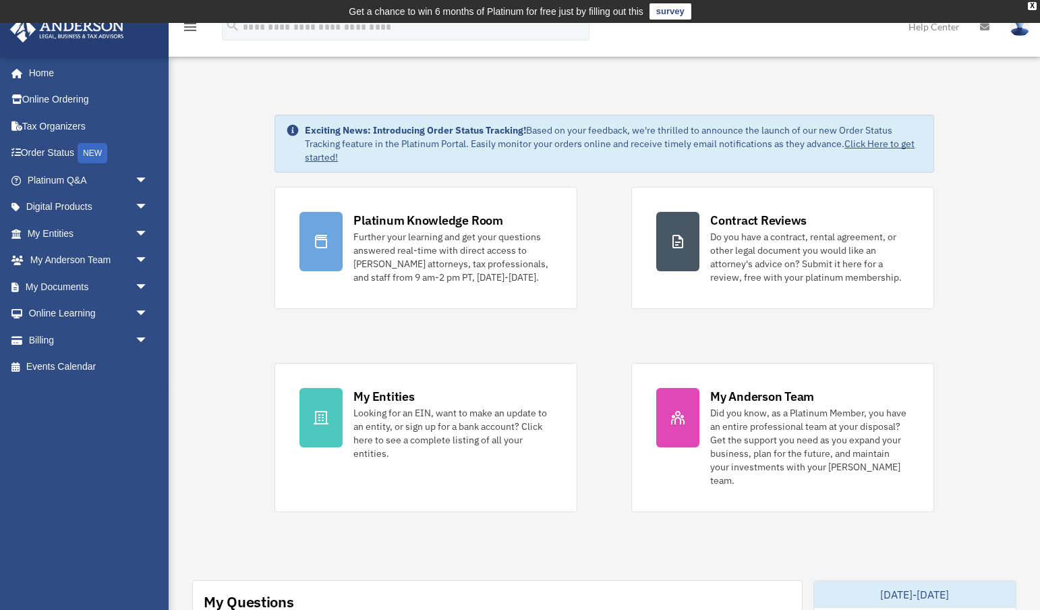
click at [619, 303] on div "Platinum Knowledge Room Further your learning and get your questions answered r…" at bounding box center [605, 349] width 660 height 325
